Goal: Check status: Check status

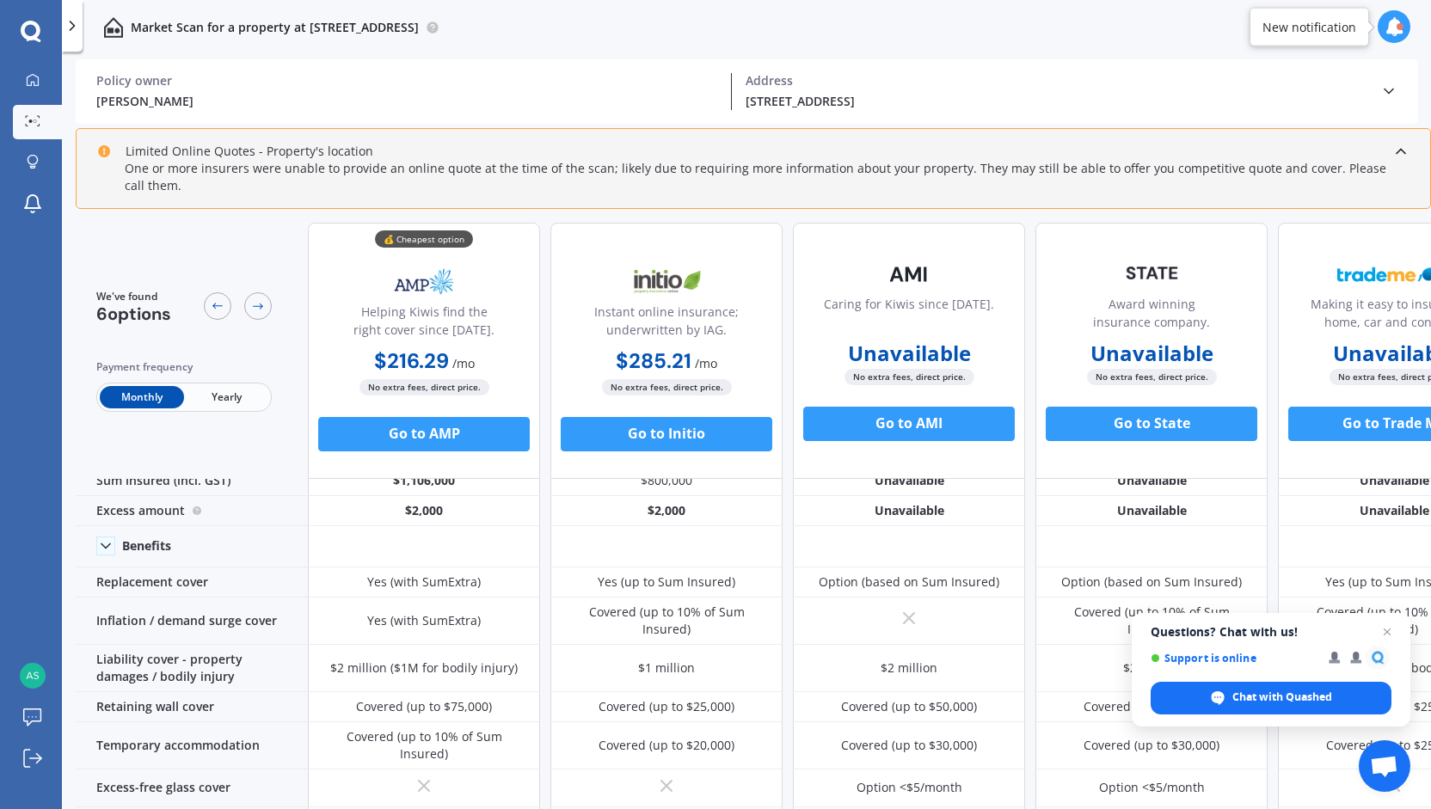
scroll to position [32, 0]
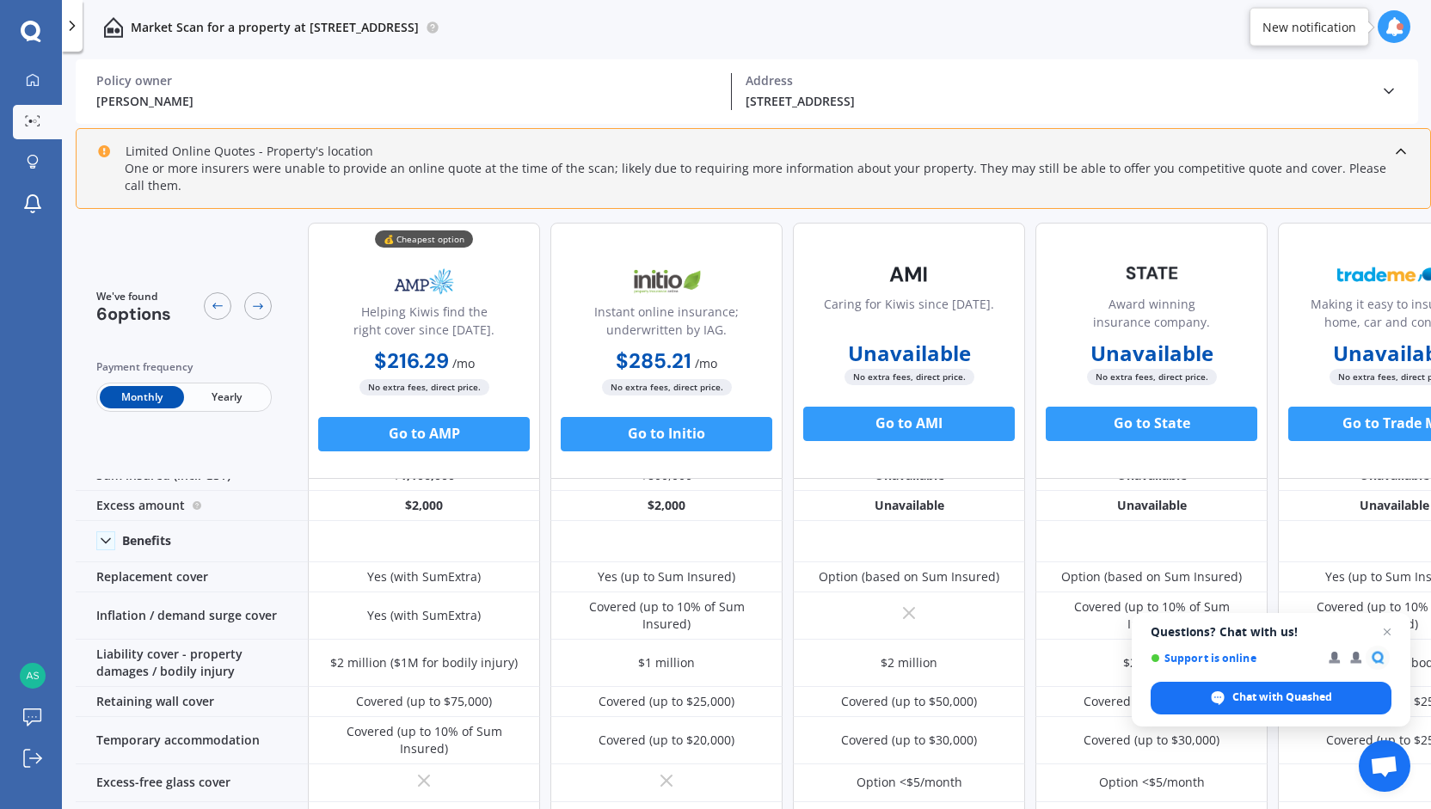
click at [230, 396] on span "Yearly" at bounding box center [226, 397] width 84 height 22
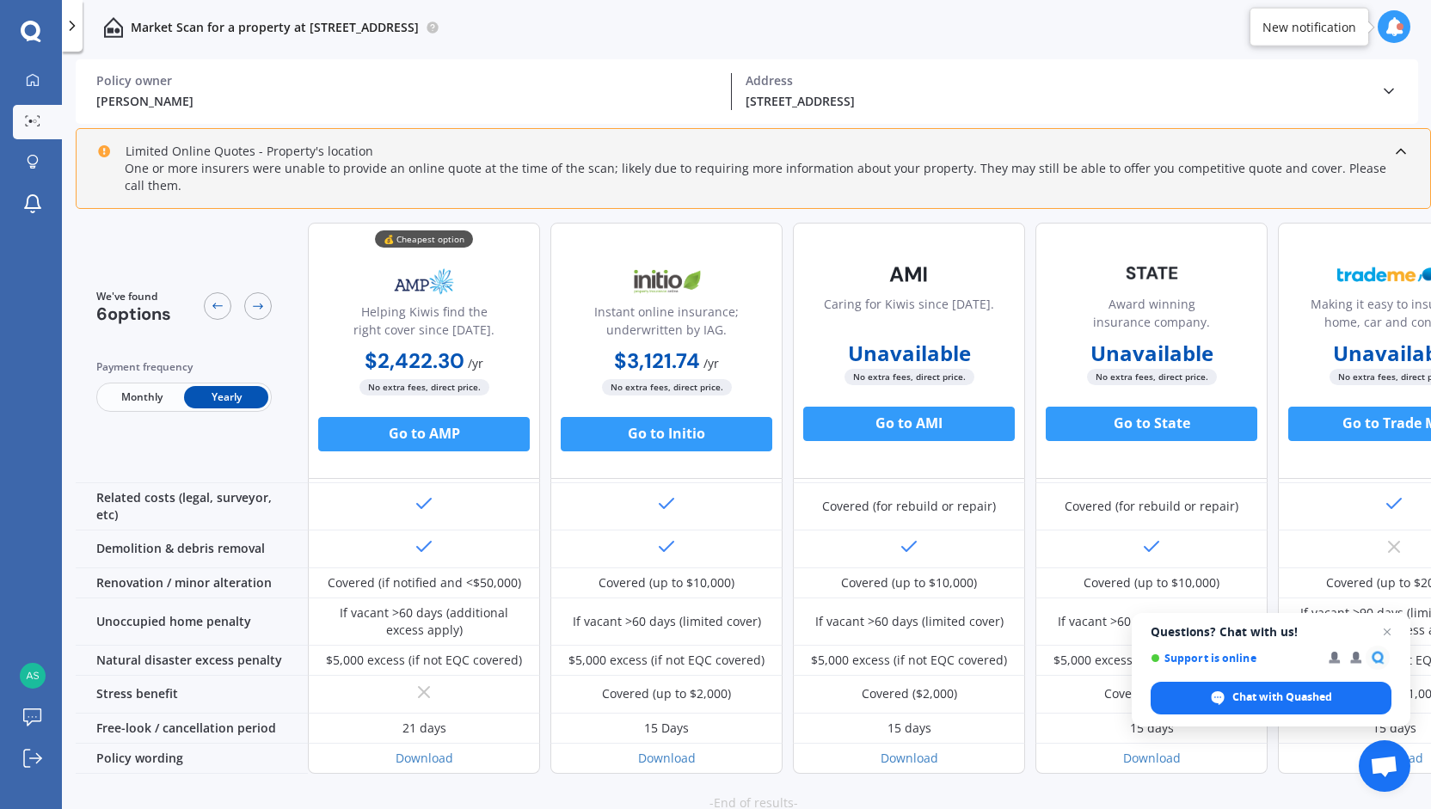
scroll to position [703, 0]
